Goal: Task Accomplishment & Management: Use online tool/utility

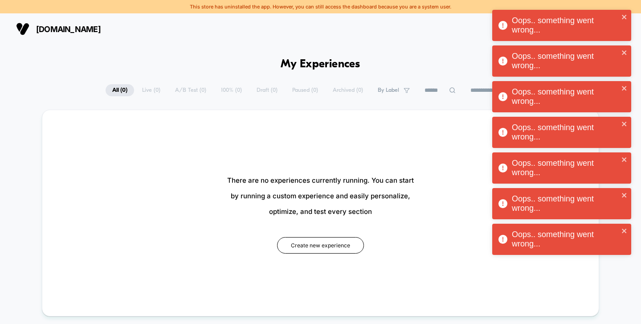
click at [622, 16] on icon "close" at bounding box center [624, 16] width 6 height 7
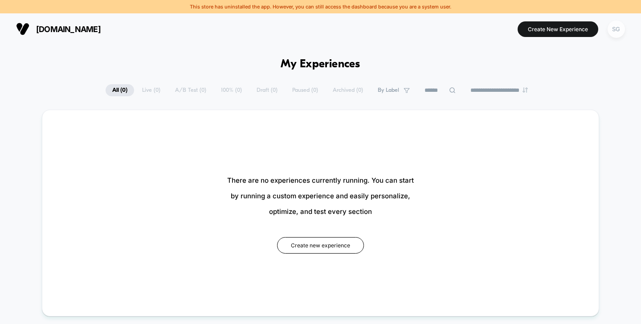
click at [618, 32] on div "SG" at bounding box center [616, 28] width 17 height 17
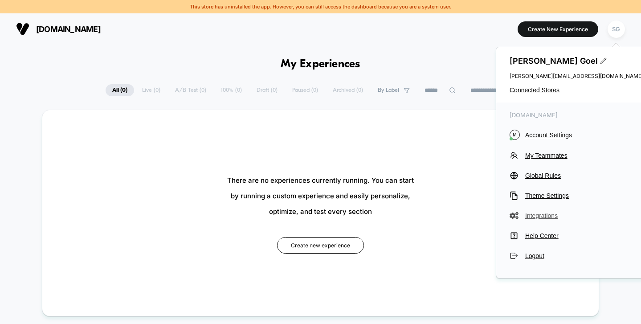
click at [542, 217] on span "Integrations" at bounding box center [584, 215] width 118 height 7
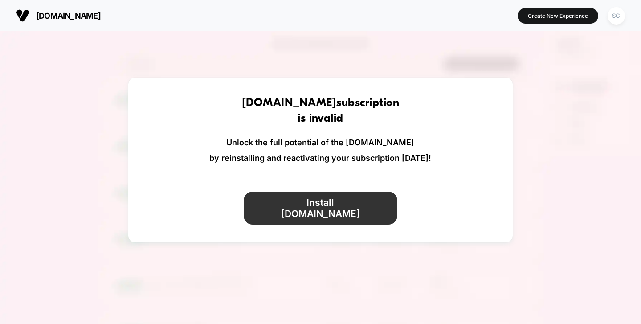
click at [313, 207] on button "Install [DOMAIN_NAME]" at bounding box center [321, 208] width 154 height 33
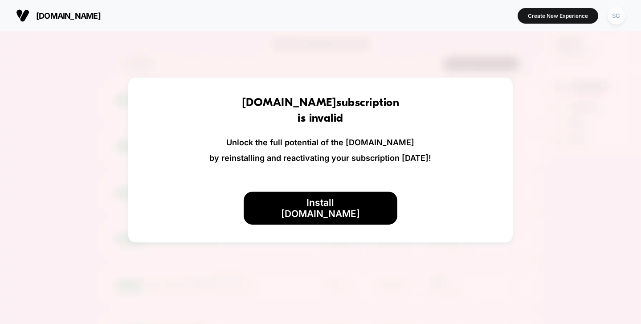
click at [601, 101] on img at bounding box center [320, 193] width 641 height 324
click at [610, 16] on div "SG" at bounding box center [616, 15] width 17 height 17
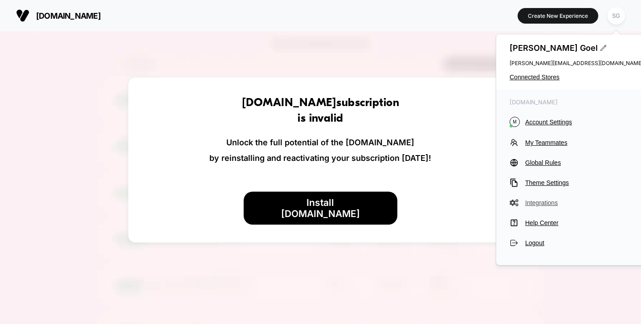
click at [537, 203] on span "Integrations" at bounding box center [584, 202] width 118 height 7
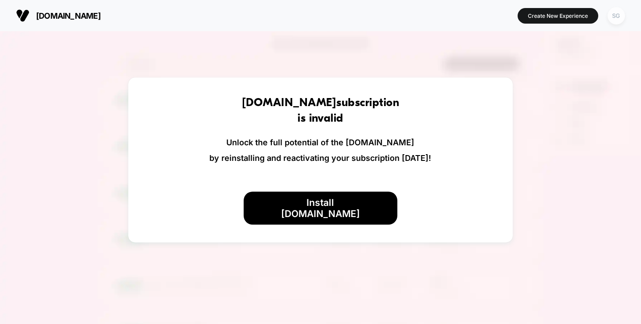
click at [615, 16] on div "SG" at bounding box center [616, 15] width 17 height 17
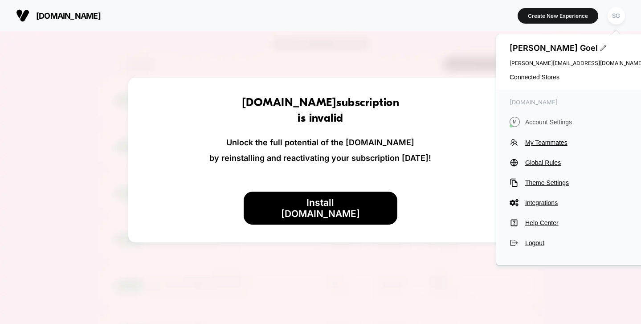
click at [542, 123] on span "Account Settings" at bounding box center [584, 121] width 118 height 7
